Goal: Task Accomplishment & Management: Manage account settings

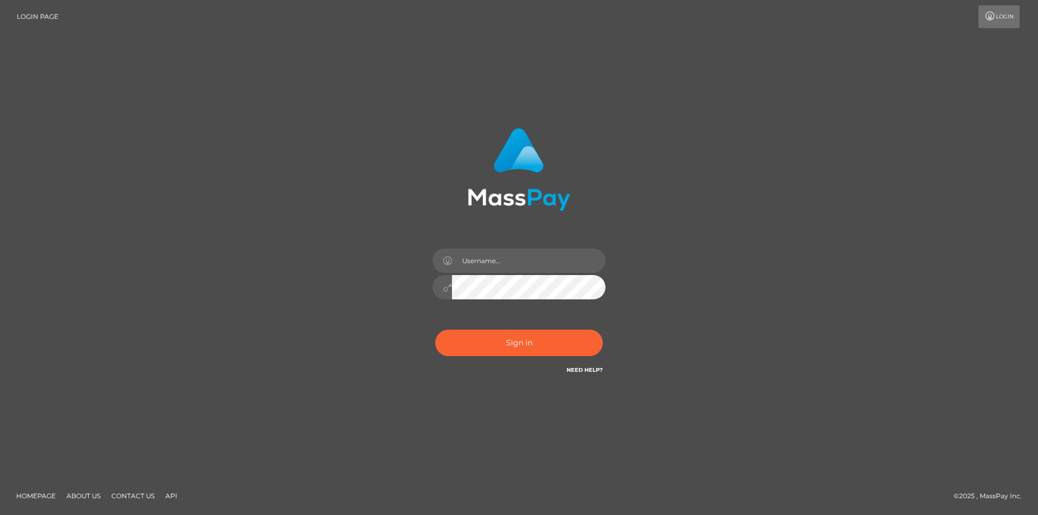
click at [367, 267] on div "Sign in" at bounding box center [519, 257] width 616 height 275
click at [493, 262] on input "text" at bounding box center [529, 261] width 154 height 24
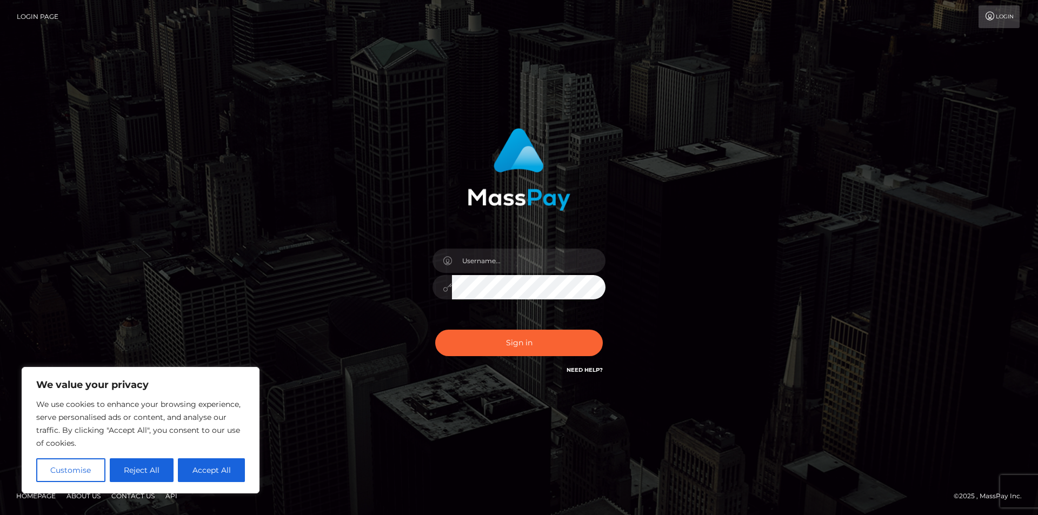
click at [371, 326] on div at bounding box center [519, 257] width 300 height 275
click at [486, 269] on input "text" at bounding box center [529, 261] width 154 height 24
type input "yourmistressollie@gmail.com"
click at [512, 338] on button "Sign in" at bounding box center [519, 343] width 168 height 26
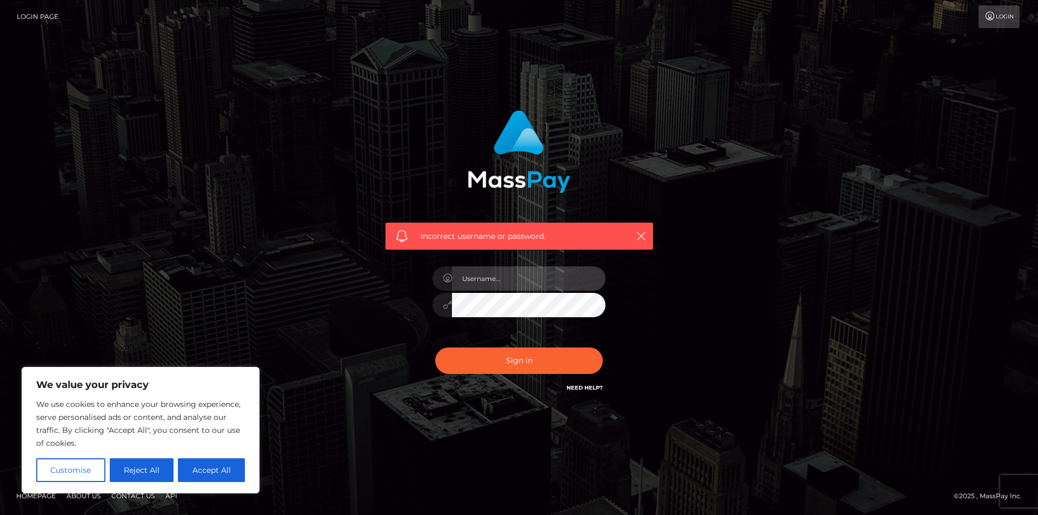
click at [492, 288] on input "text" at bounding box center [529, 279] width 154 height 24
type input "yourmistressollie@gmail.com"
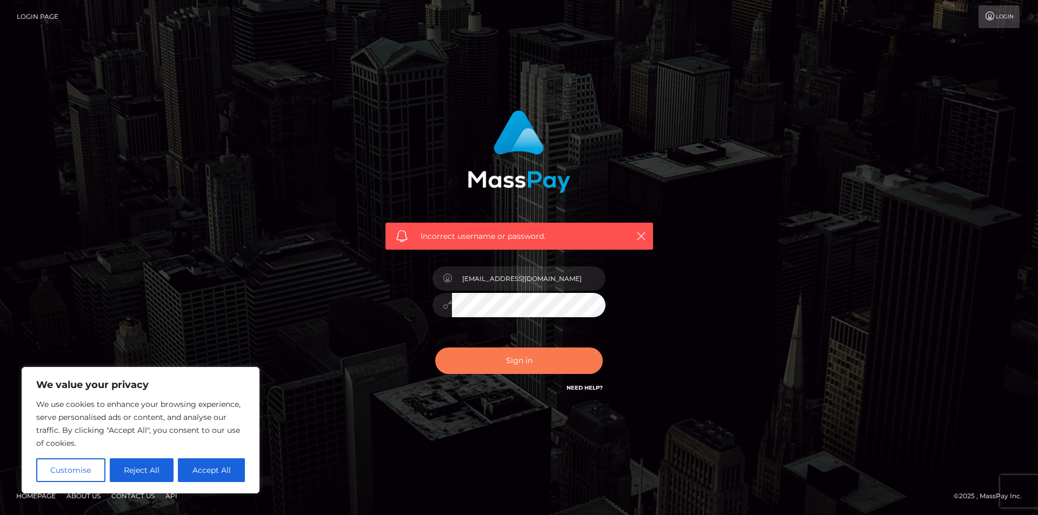
click at [459, 366] on button "Sign in" at bounding box center [519, 361] width 168 height 26
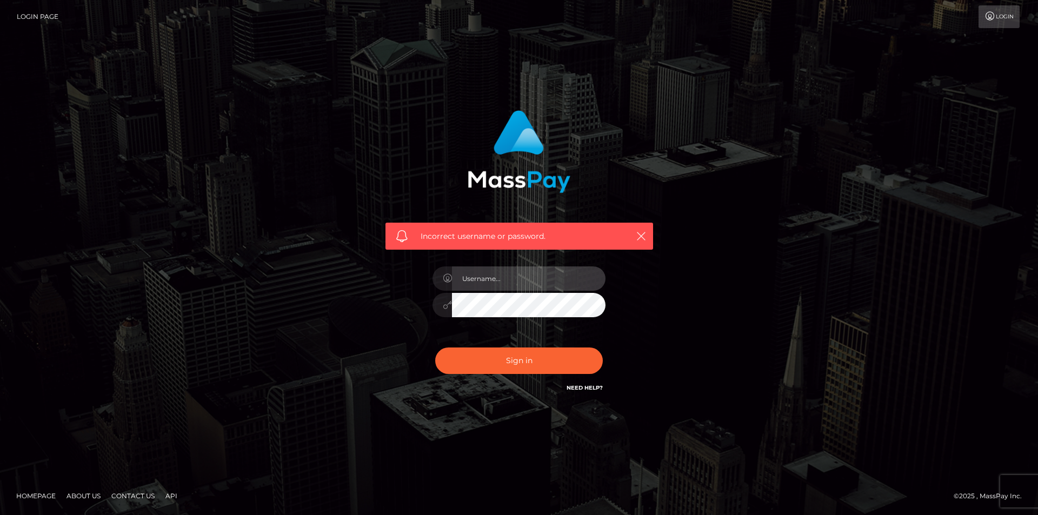
click at [495, 277] on input "text" at bounding box center [529, 279] width 154 height 24
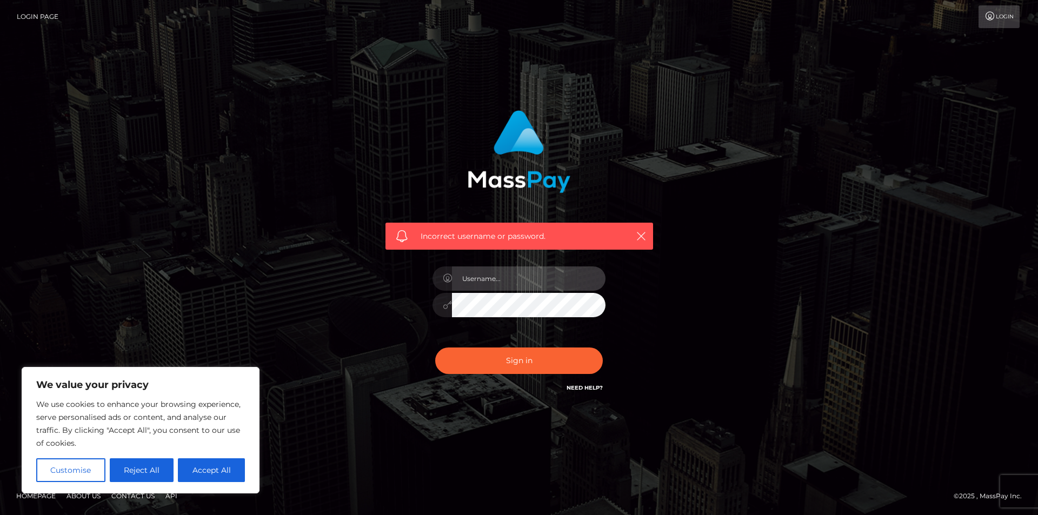
type input "yourmistressollie@gmail.com"
click at [435, 348] on button "Sign in" at bounding box center [519, 361] width 168 height 26
click at [505, 282] on input "text" at bounding box center [529, 279] width 154 height 24
type input "[EMAIL_ADDRESS][DOMAIN_NAME]"
click at [435, 348] on button "Sign in" at bounding box center [519, 361] width 168 height 26
